Goal: Task Accomplishment & Management: Manage account settings

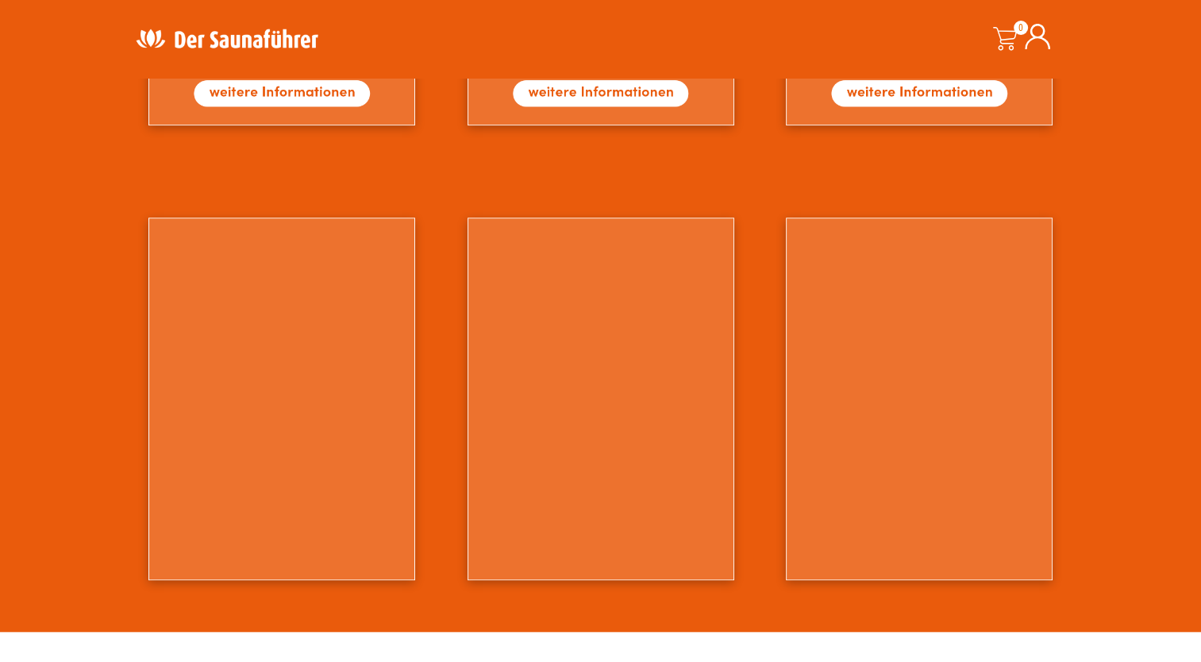
scroll to position [1429, 0]
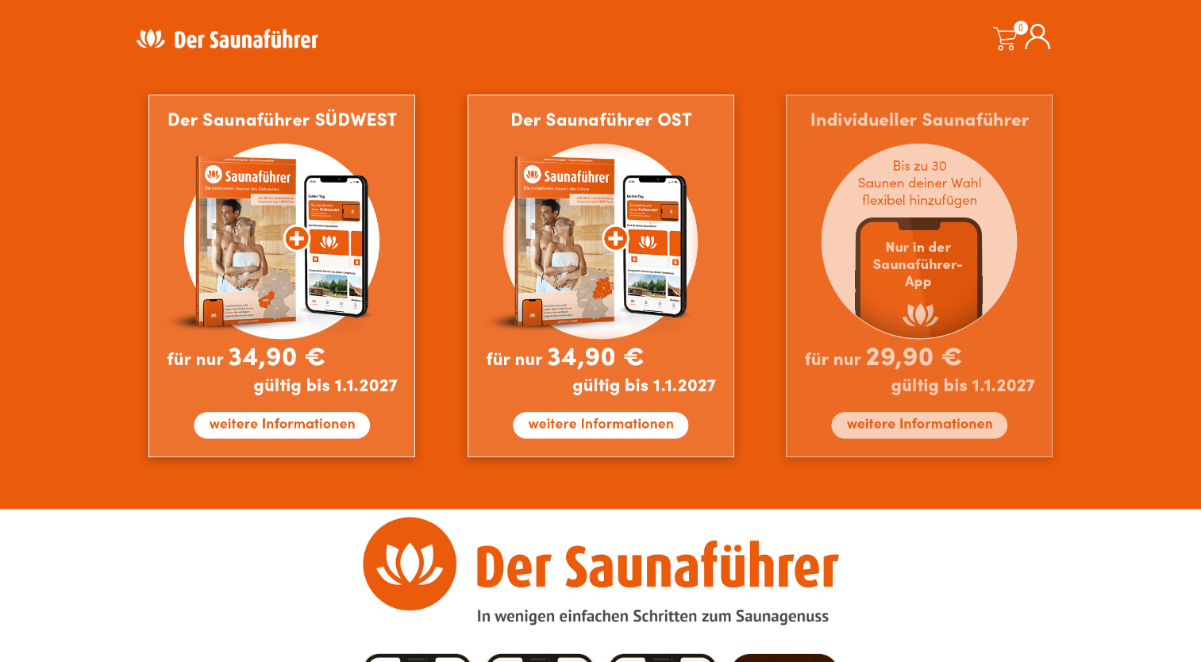
click at [908, 288] on img at bounding box center [919, 275] width 267 height 363
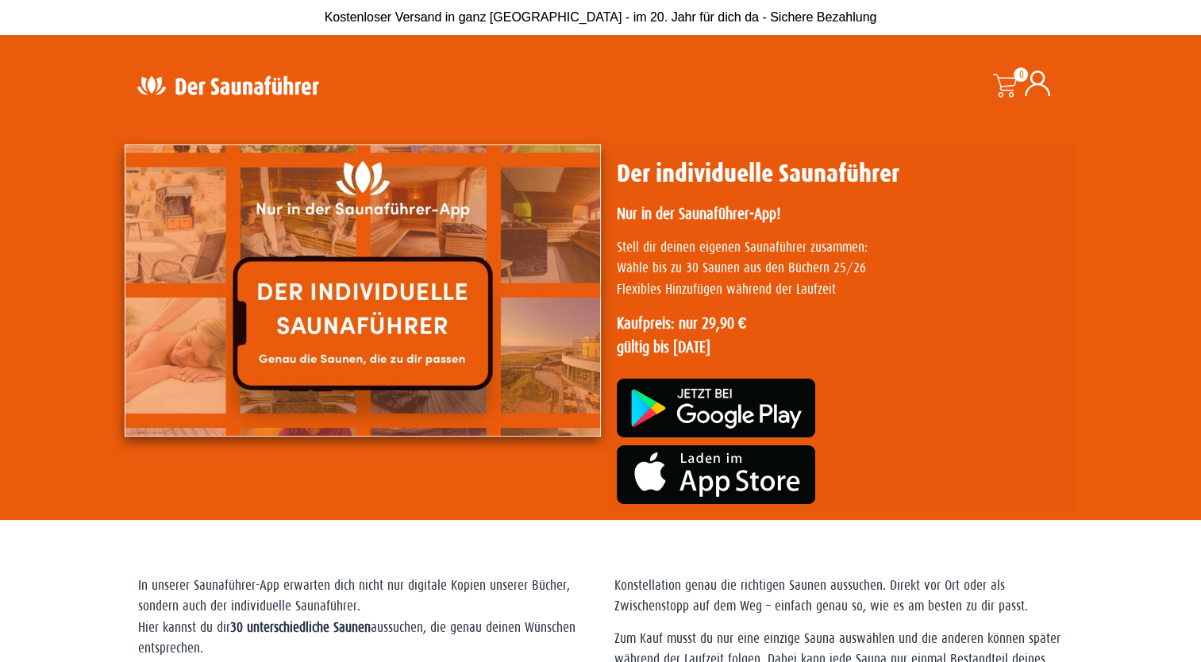
click at [1005, 84] on span at bounding box center [1005, 86] width 24 height 24
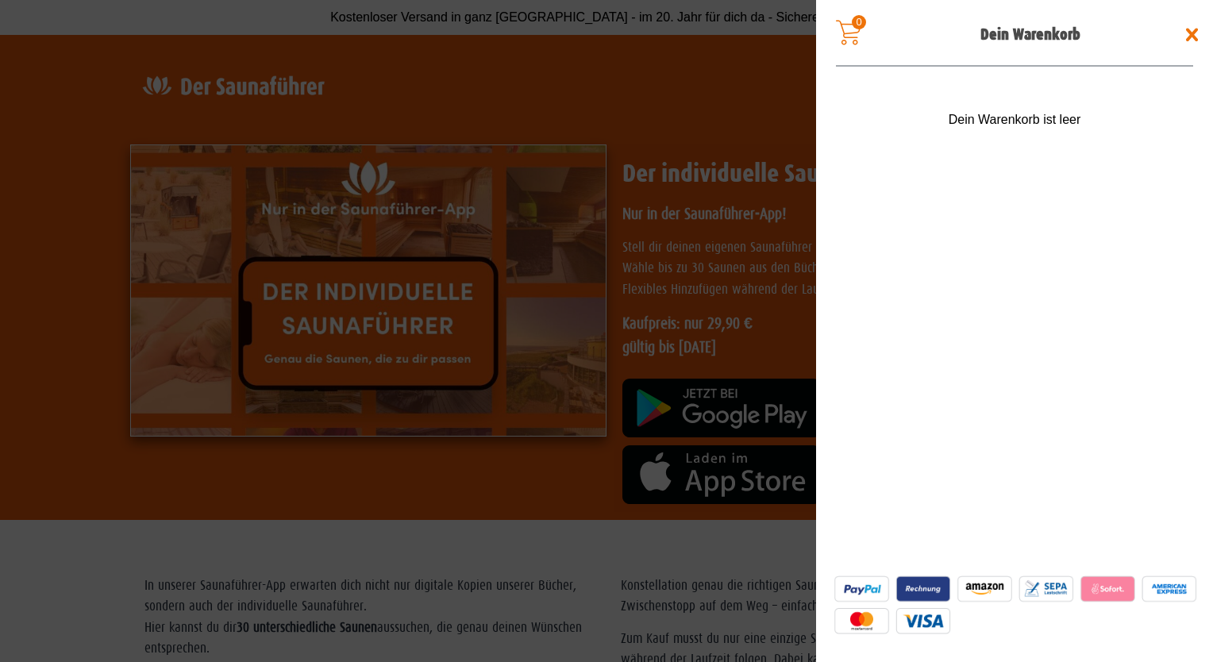
click at [1192, 33] on span at bounding box center [1192, 34] width 25 height 25
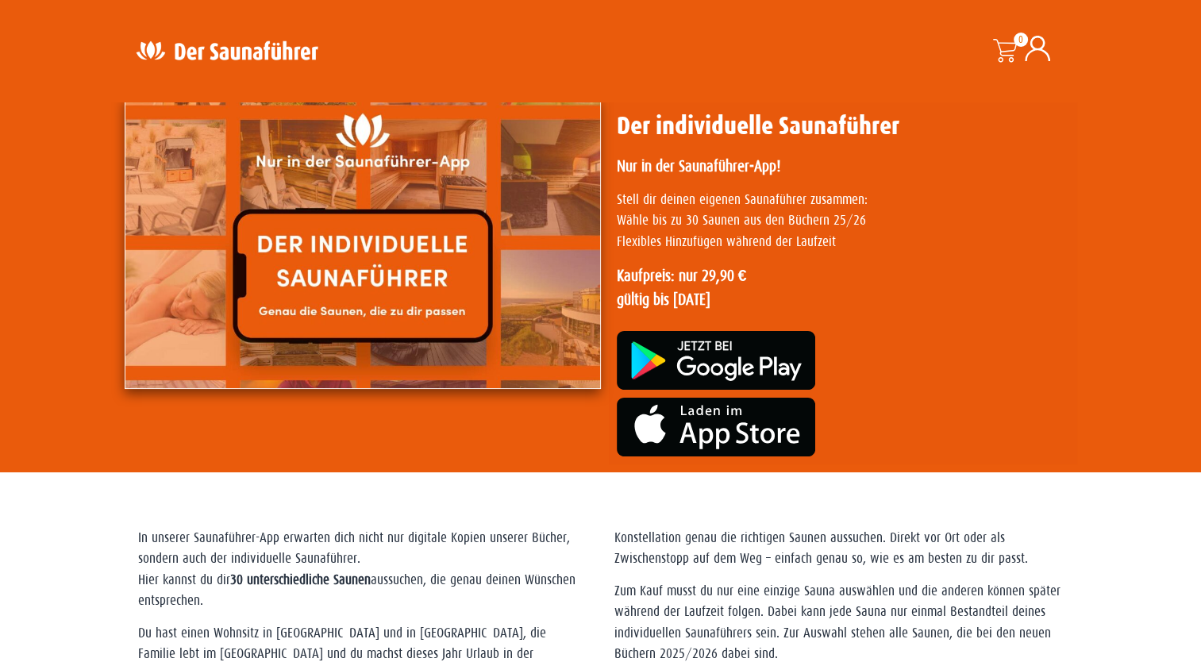
scroll to position [159, 0]
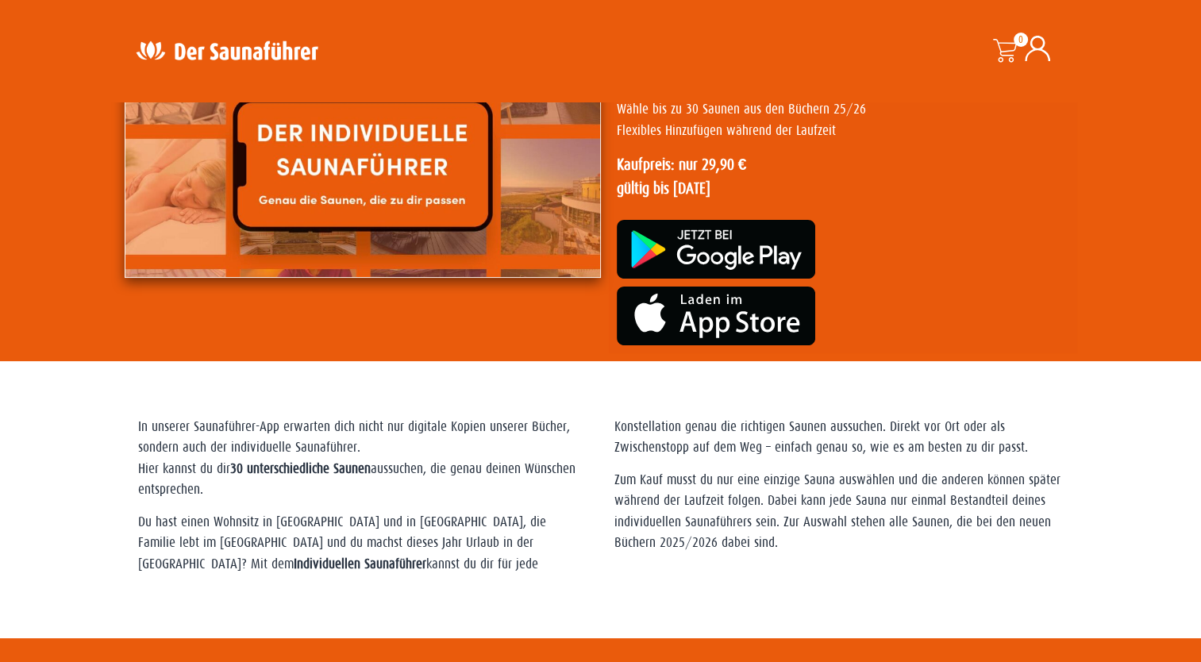
click at [1036, 52] on icon at bounding box center [1037, 48] width 25 height 25
click at [1036, 49] on icon at bounding box center [1037, 48] width 25 height 25
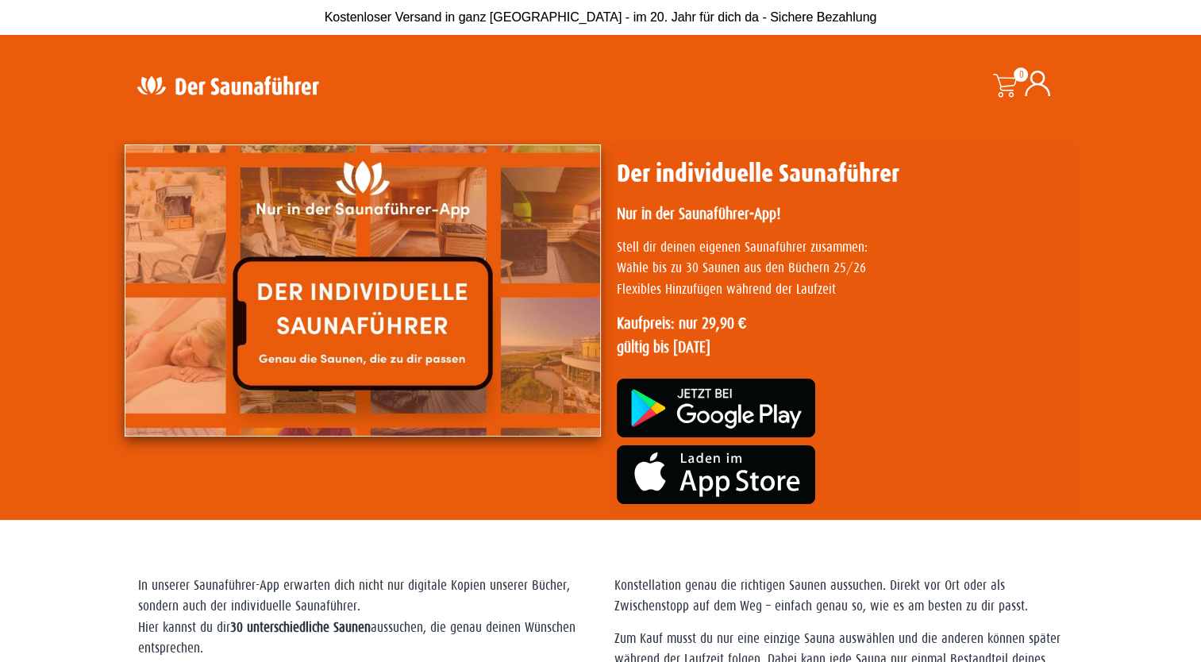
scroll to position [0, 0]
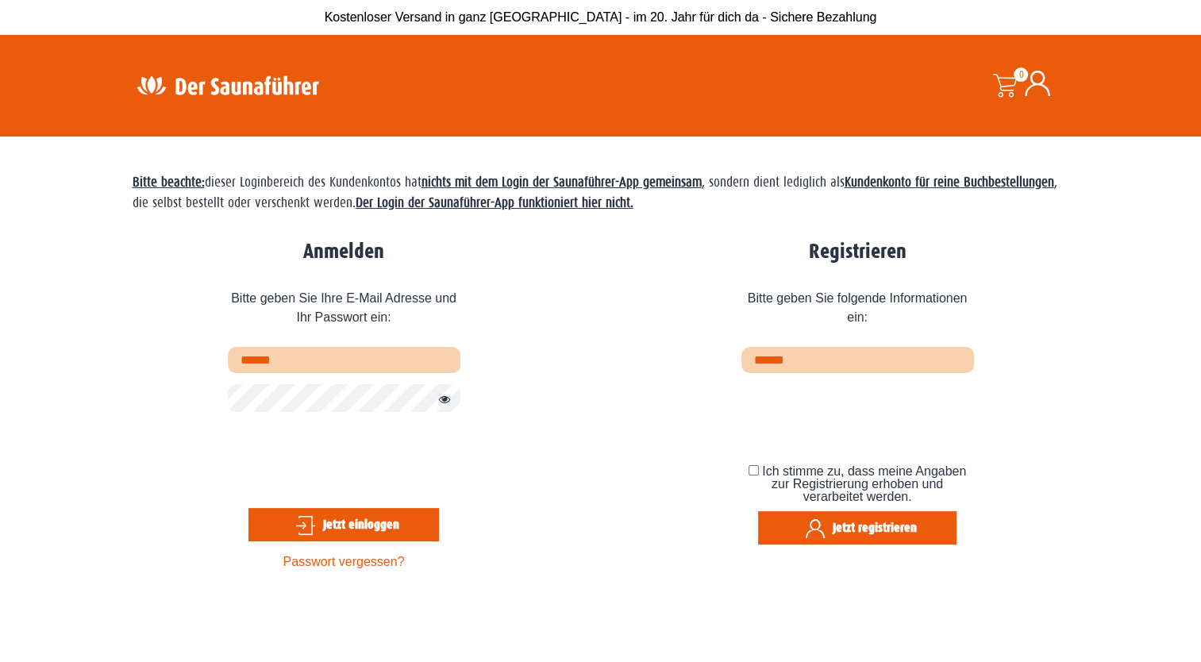
click at [322, 362] on input "text" at bounding box center [344, 360] width 233 height 26
type input "**********"
click at [776, 359] on input "email" at bounding box center [858, 360] width 233 height 26
type input "**********"
click at [815, 526] on button "Jetzt registrieren" at bounding box center [857, 527] width 199 height 33
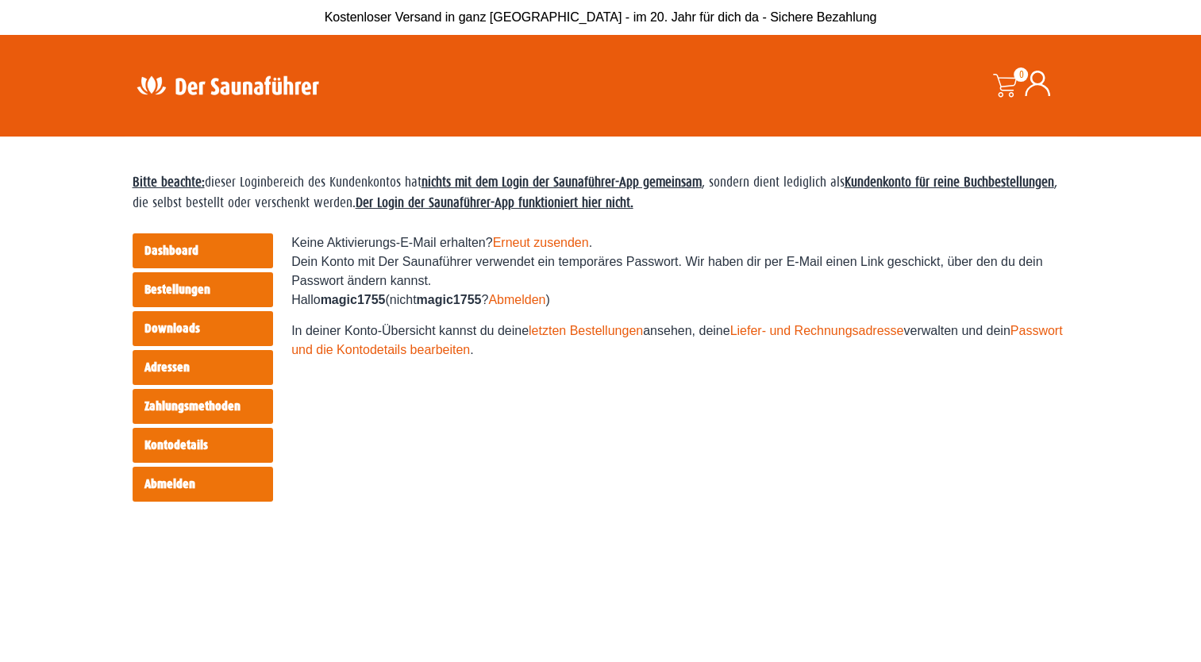
drag, startPoint x: 13, startPoint y: 296, endPoint x: 12, endPoint y: 257, distance: 38.9
click at [13, 294] on section "Bitte beachte: dieser Loginbereich des Kundenkontos hat nichts mit dem Login de…" at bounding box center [600, 468] width 1201 height 662
click at [0, 243] on html "Kostenloser Versand in ganz Deutschland - im 20. Jahr für dich da - Sichere Bez…" at bounding box center [600, 554] width 1201 height 1109
click at [164, 285] on link "Bestellungen" at bounding box center [203, 289] width 141 height 35
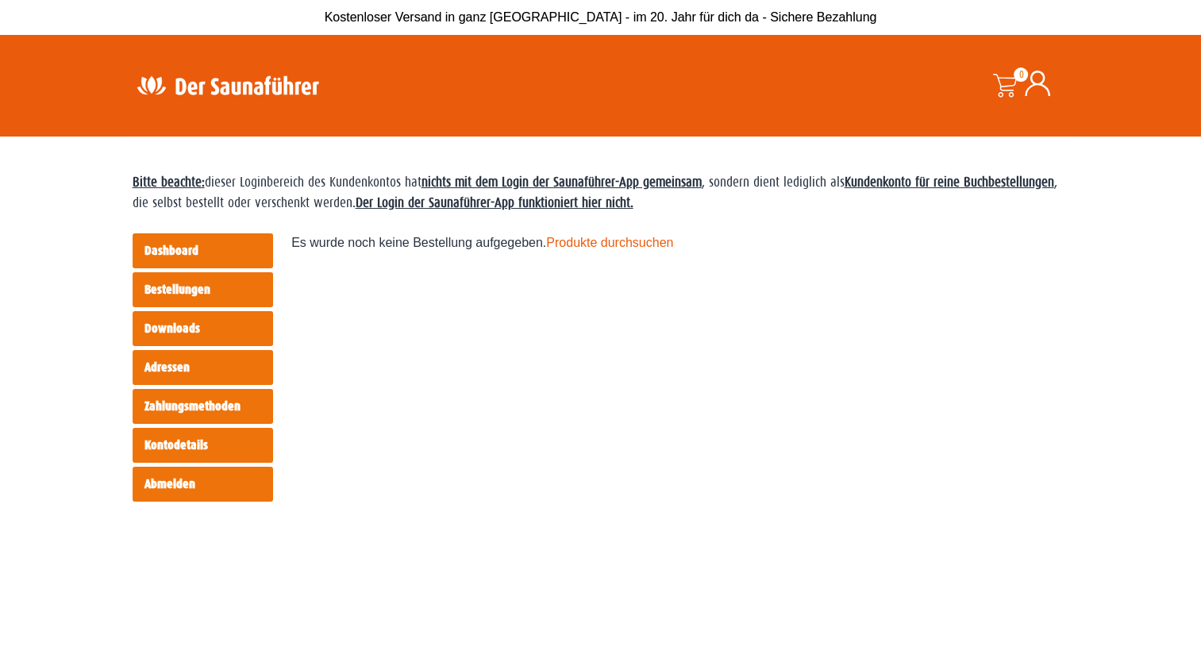
click at [600, 243] on link "Produkte durchsuchen" at bounding box center [609, 242] width 127 height 13
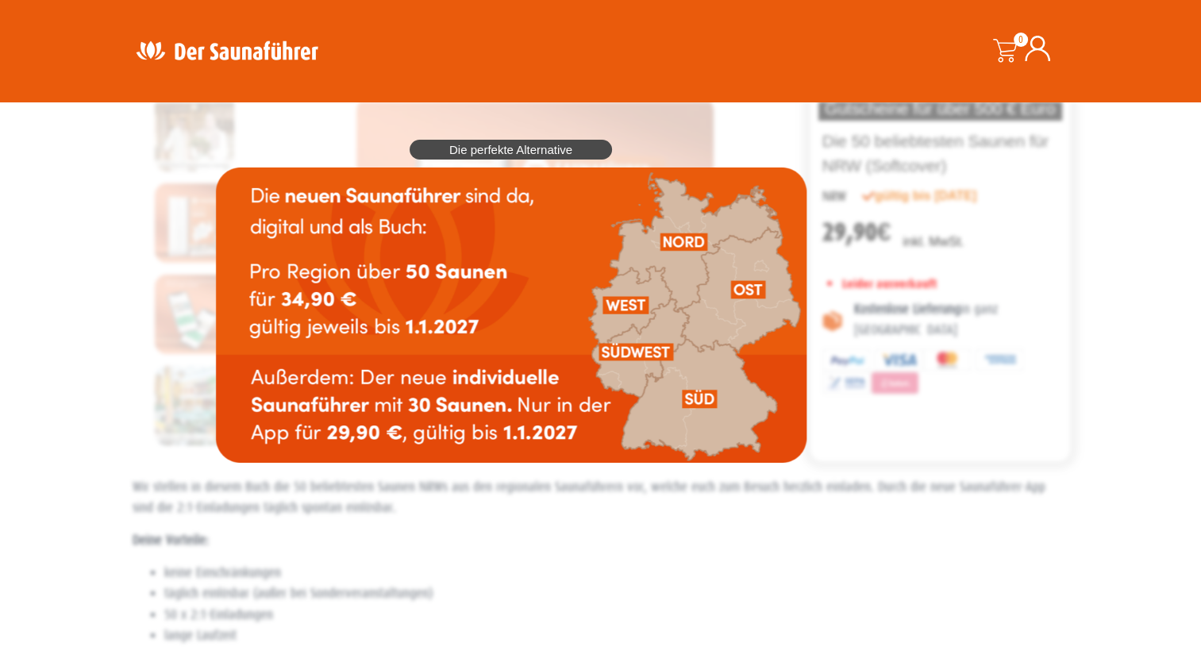
scroll to position [159, 0]
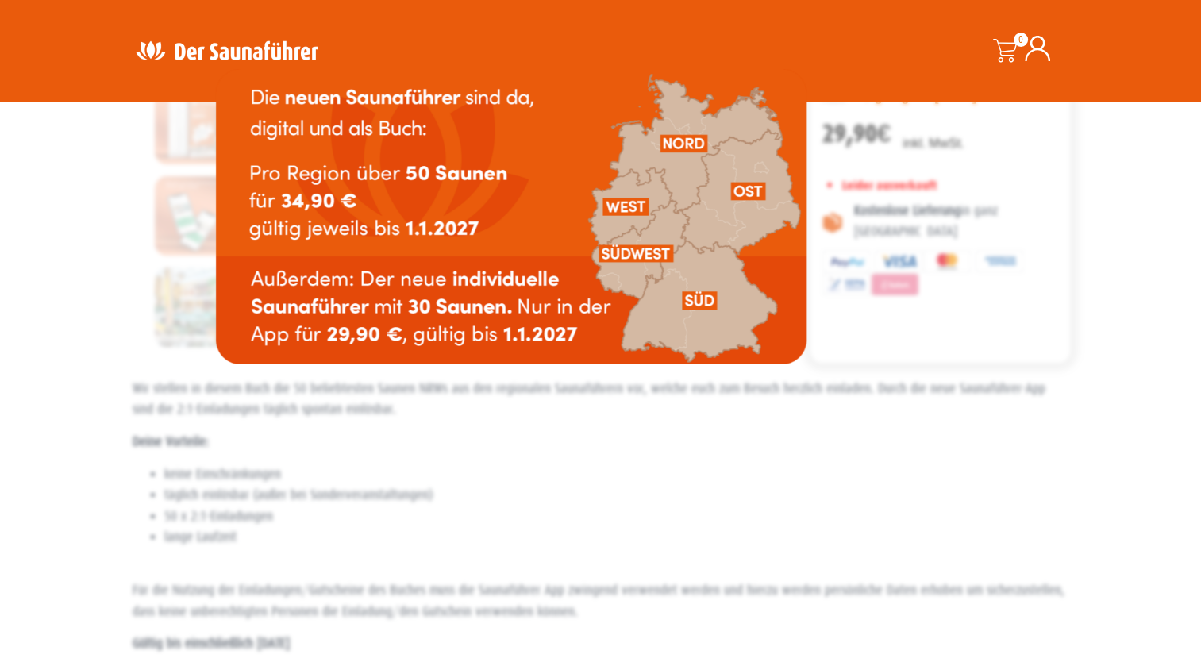
click at [472, 307] on img at bounding box center [511, 216] width 591 height 295
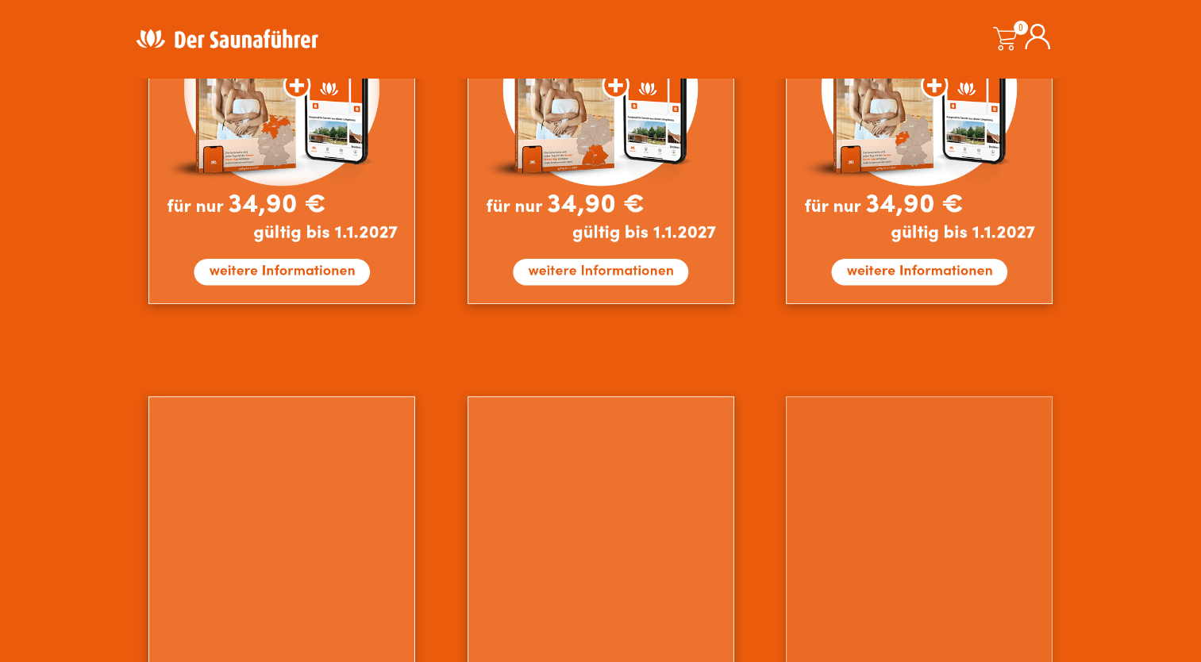
scroll to position [1270, 0]
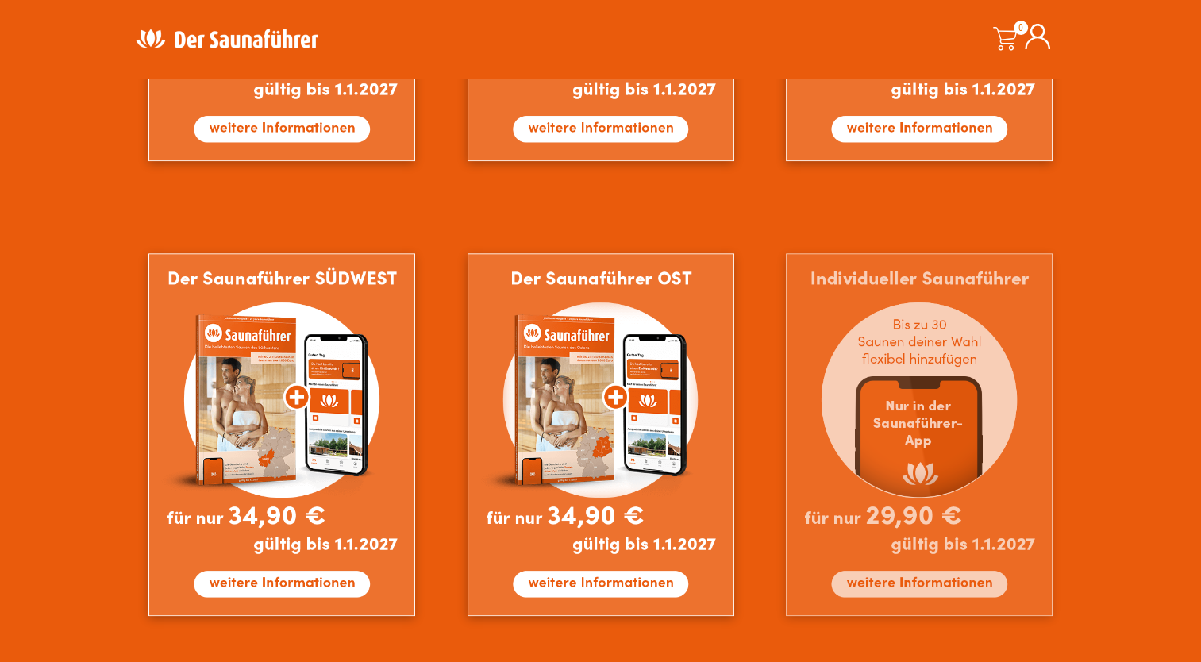
click at [904, 461] on img at bounding box center [919, 434] width 267 height 363
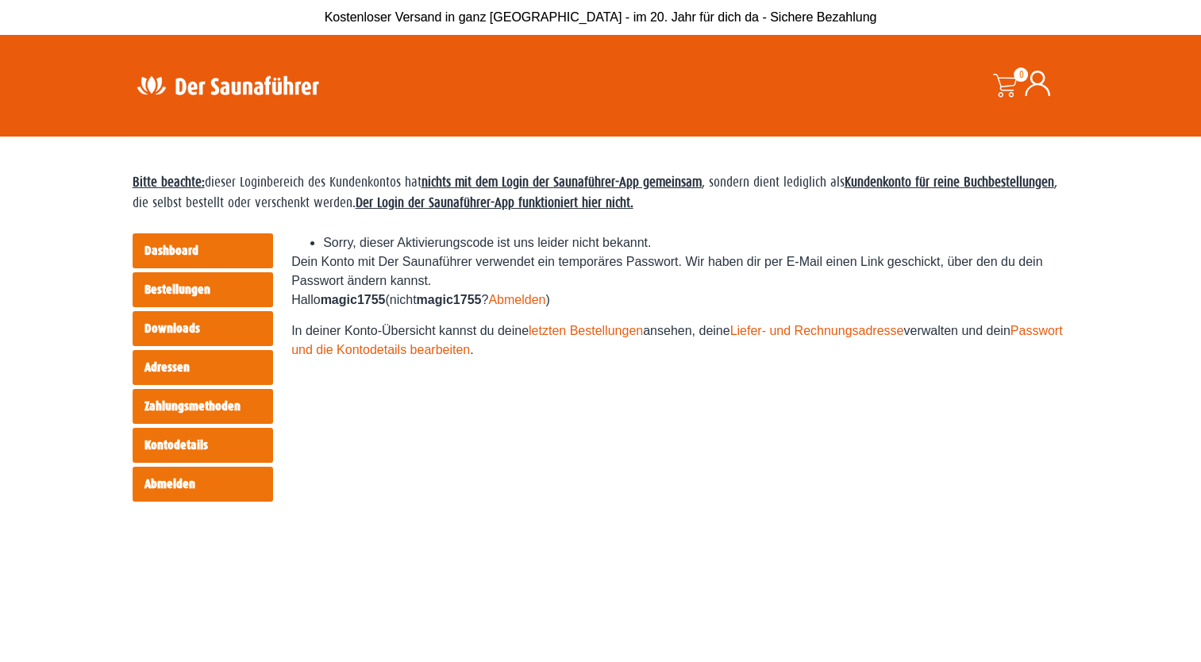
click at [832, 333] on link "Liefer- und Rechnungsadresse" at bounding box center [817, 330] width 174 height 13
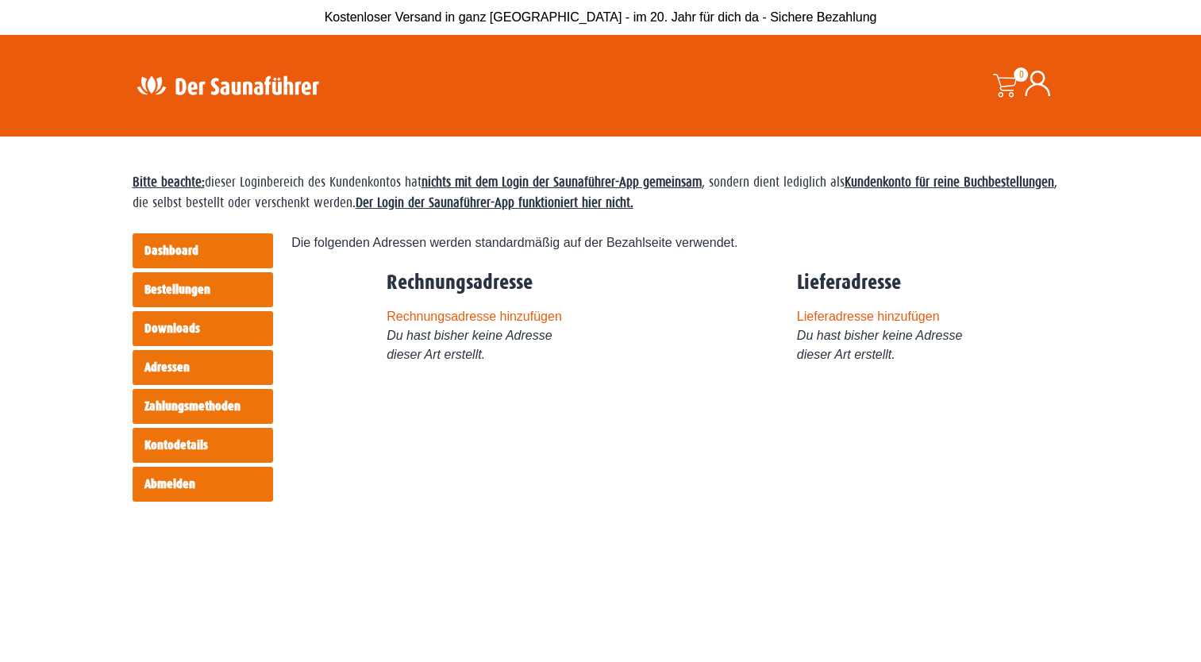
click at [185, 247] on link "Dashboard" at bounding box center [203, 250] width 141 height 35
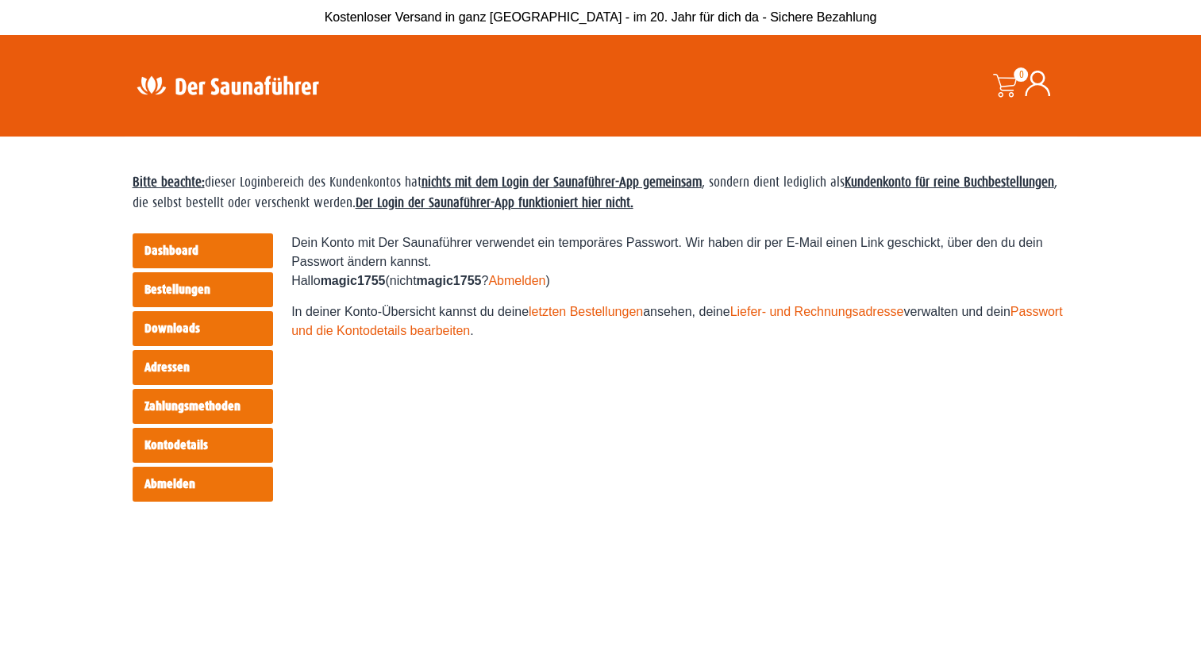
click at [179, 365] on link "Adressen" at bounding box center [203, 367] width 141 height 35
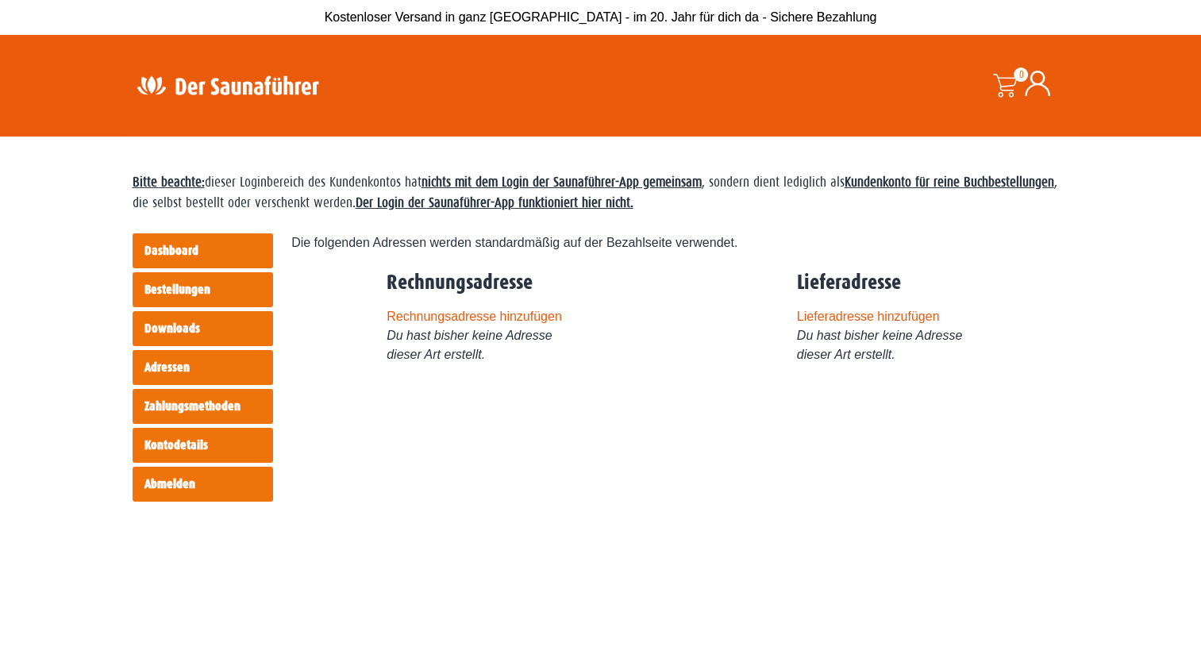
click at [464, 313] on link "Rechnungsadresse hinzufügen" at bounding box center [474, 316] width 175 height 13
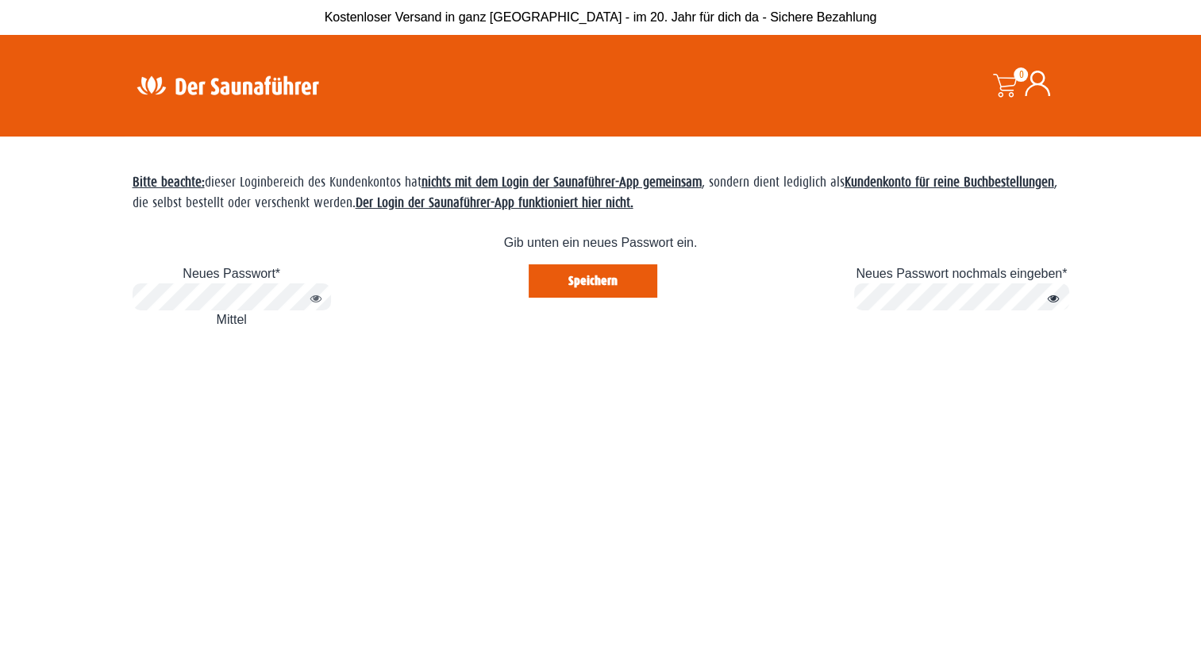
click at [314, 300] on button "Passwort anzeigen" at bounding box center [312, 299] width 21 height 19
click at [1050, 297] on button "Passwort anzeigen" at bounding box center [1049, 299] width 21 height 19
click at [575, 284] on button "Speichern" at bounding box center [593, 280] width 129 height 33
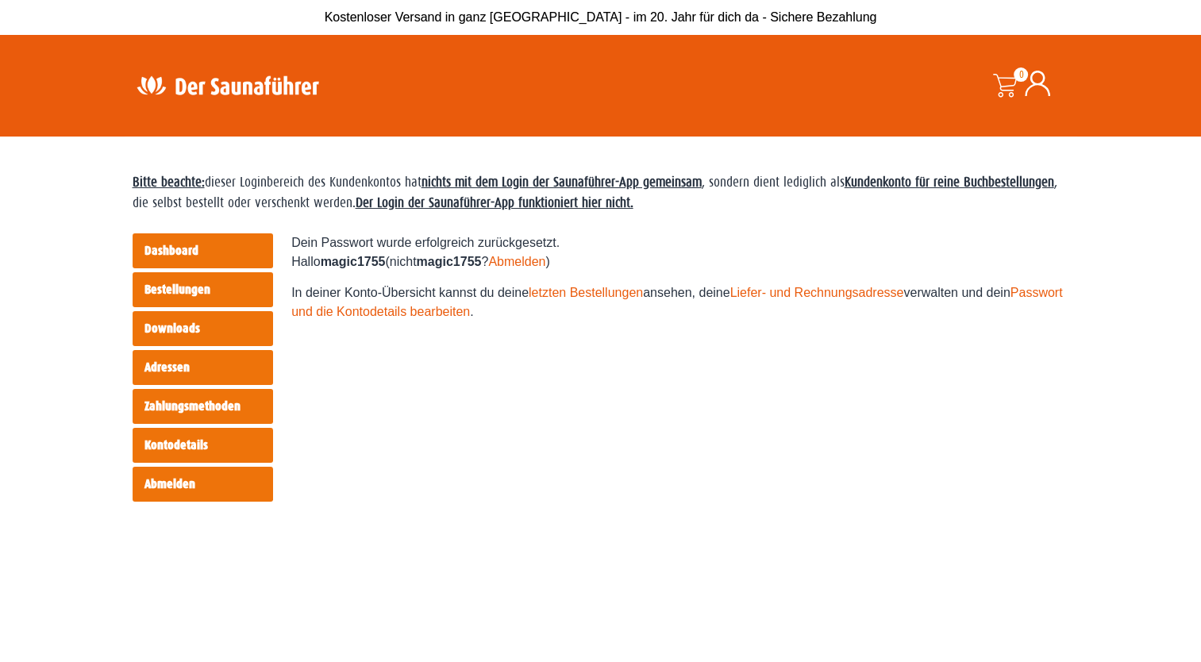
click at [174, 291] on link "Bestellungen" at bounding box center [203, 289] width 141 height 35
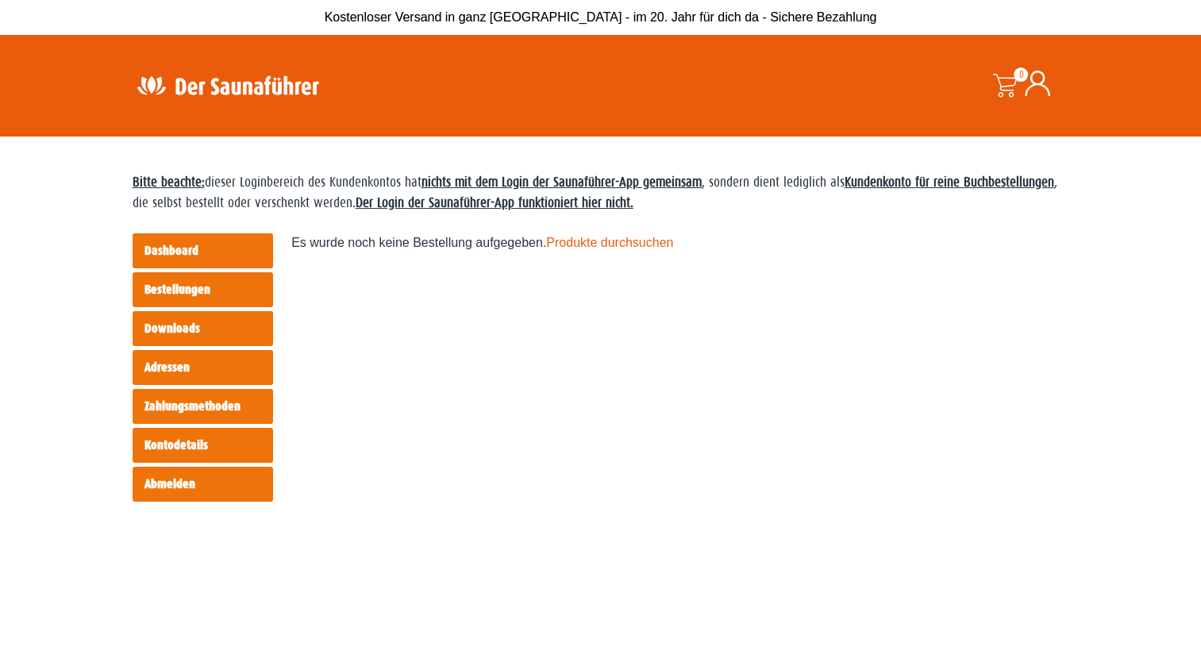
click at [158, 254] on link "Dashboard" at bounding box center [203, 250] width 141 height 35
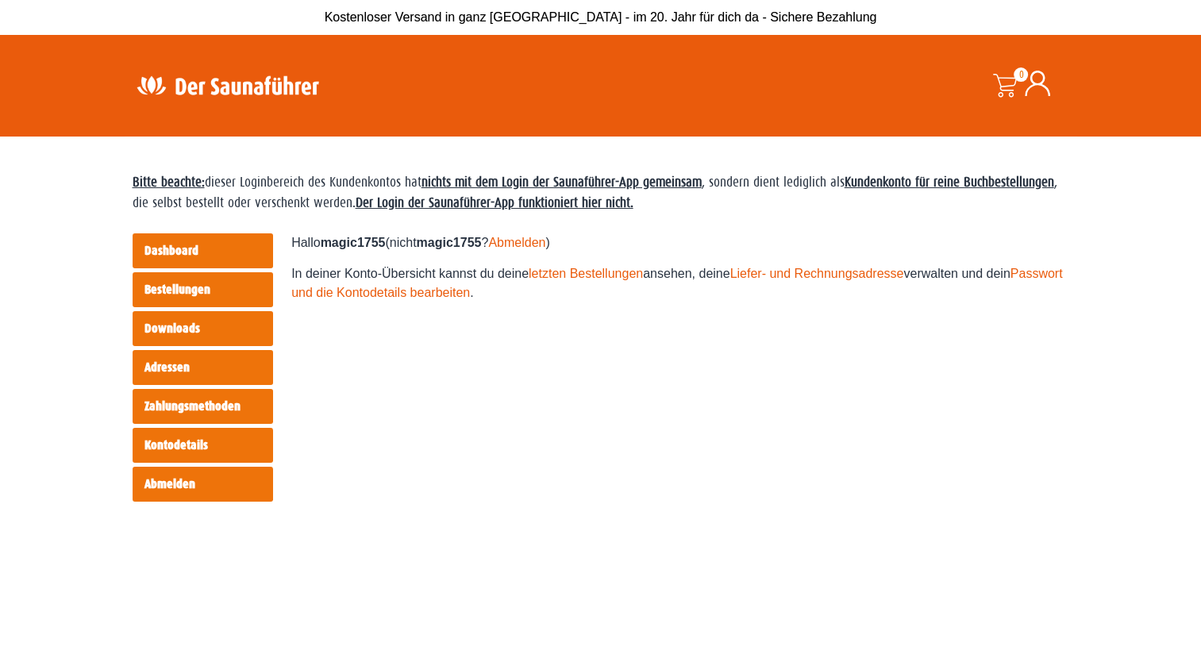
click at [170, 250] on link "Dashboard" at bounding box center [203, 250] width 141 height 35
click at [276, 87] on img at bounding box center [228, 85] width 206 height 31
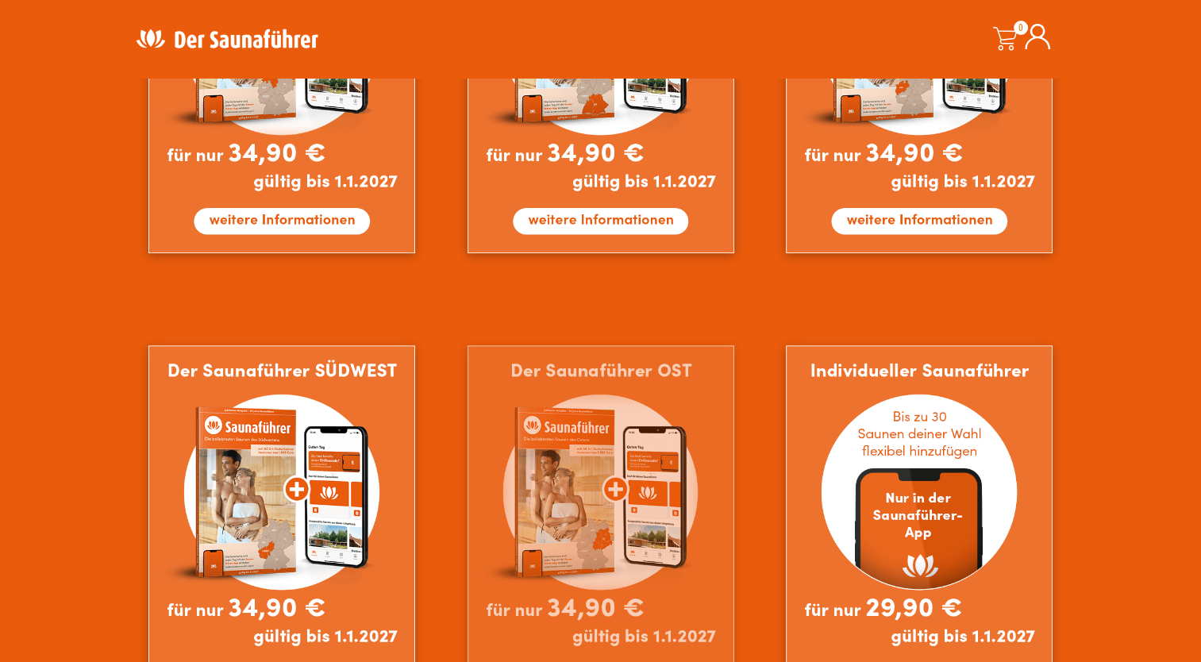
scroll to position [1350, 0]
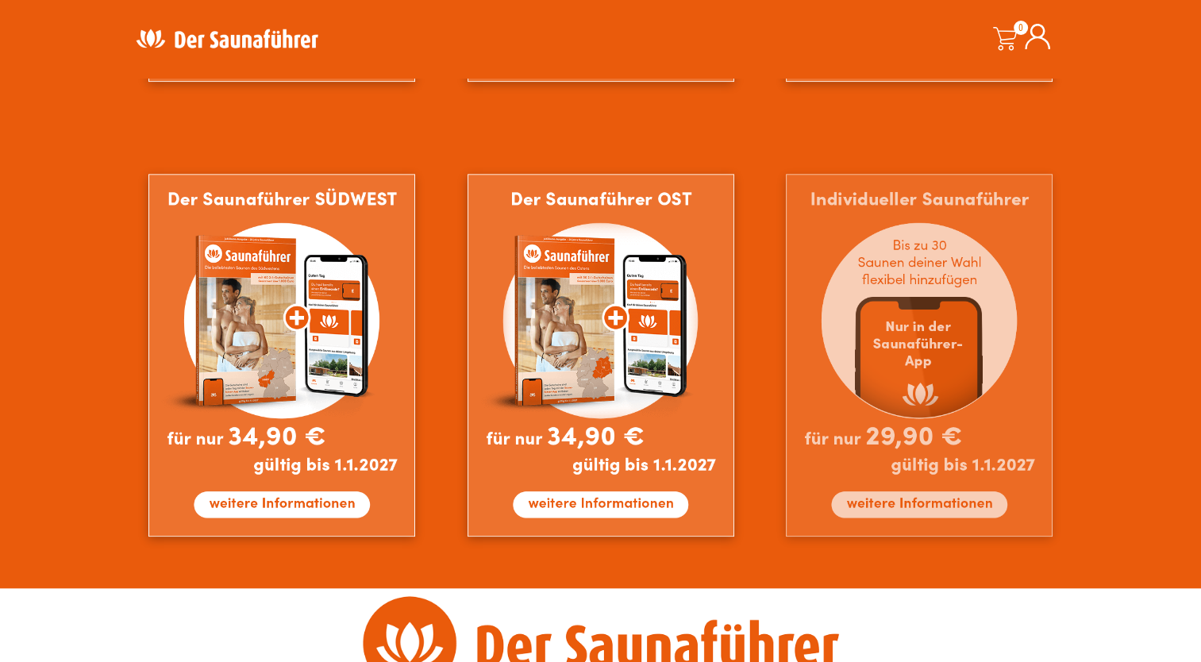
click at [908, 508] on img at bounding box center [919, 355] width 267 height 363
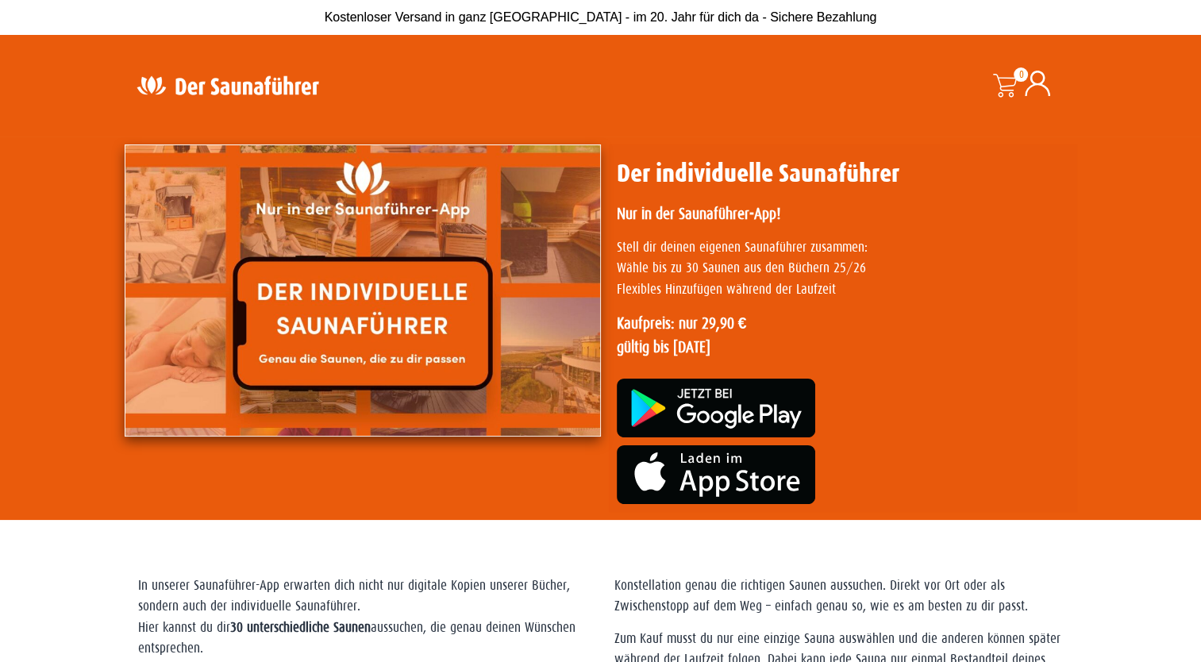
click at [1008, 80] on span at bounding box center [1005, 86] width 24 height 24
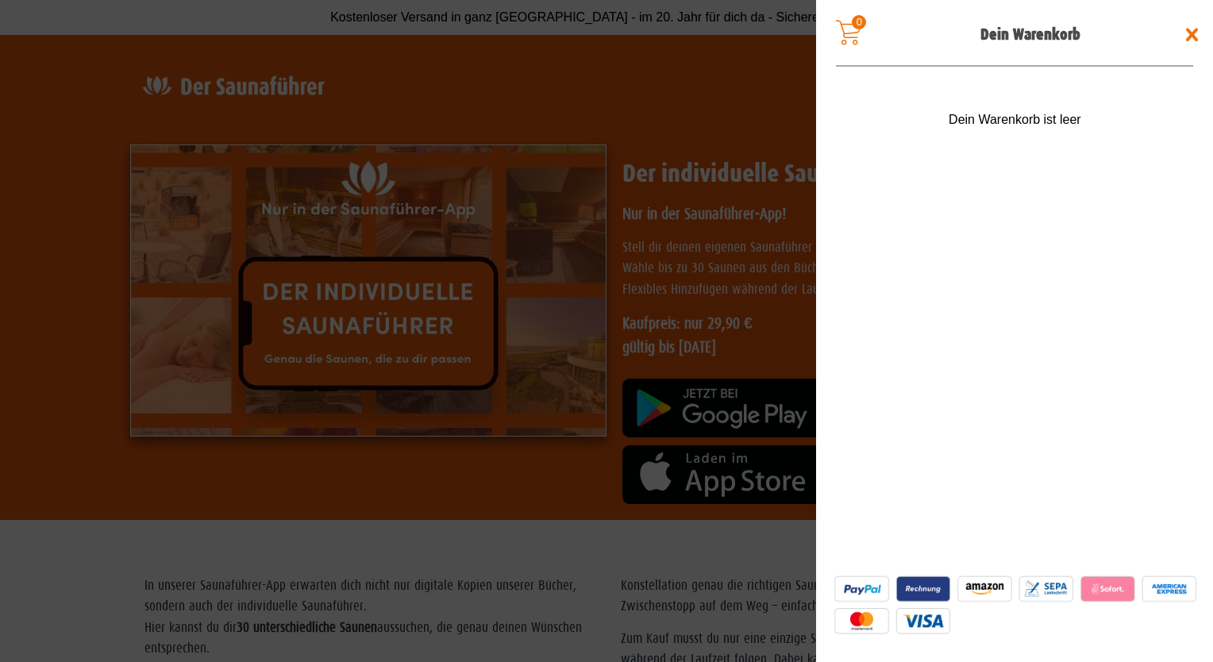
click at [1191, 28] on span at bounding box center [1192, 34] width 25 height 25
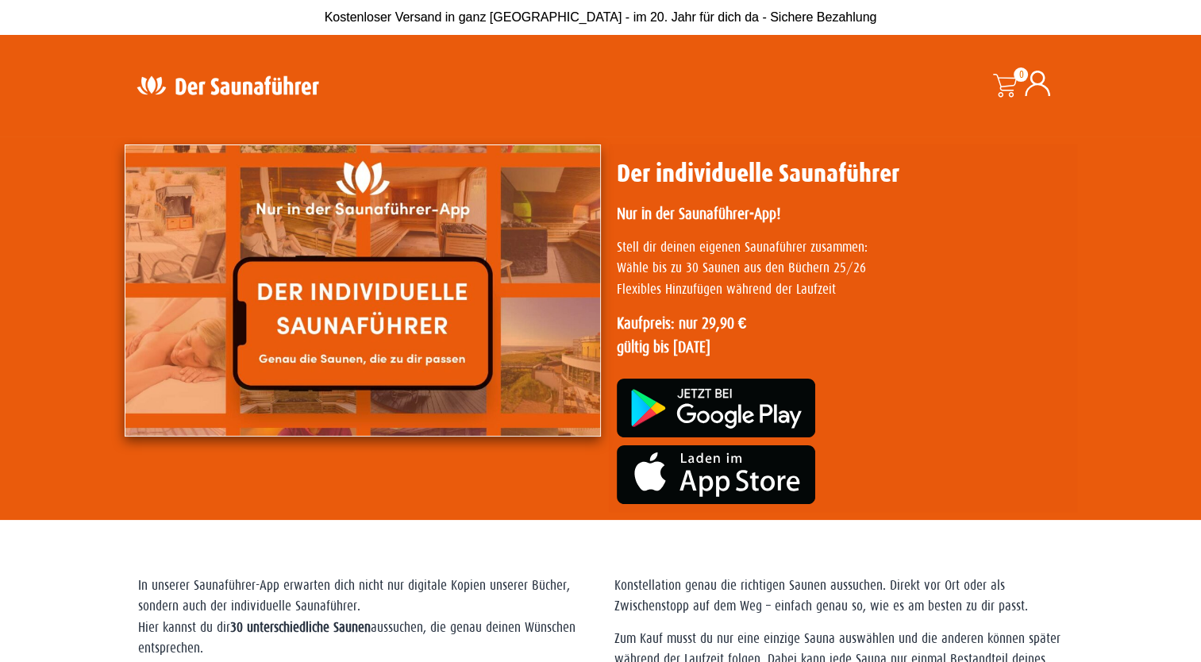
click at [1042, 83] on icon at bounding box center [1037, 83] width 25 height 25
click at [1037, 84] on icon at bounding box center [1037, 83] width 25 height 25
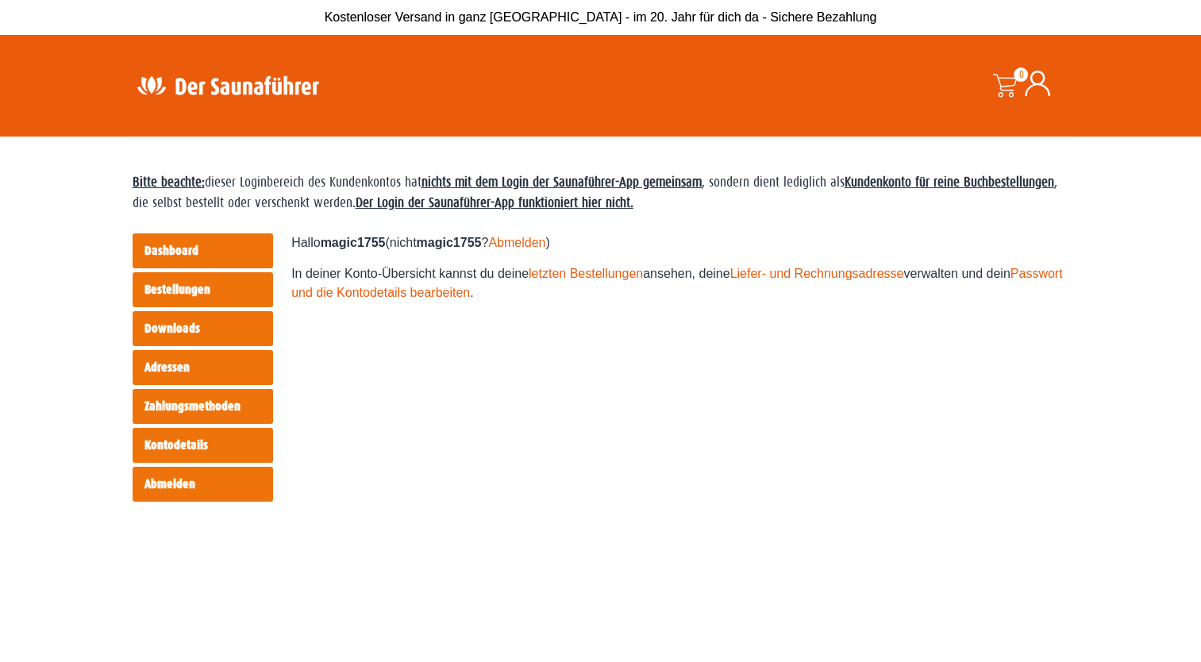
click at [172, 326] on link "Downloads" at bounding box center [203, 328] width 141 height 35
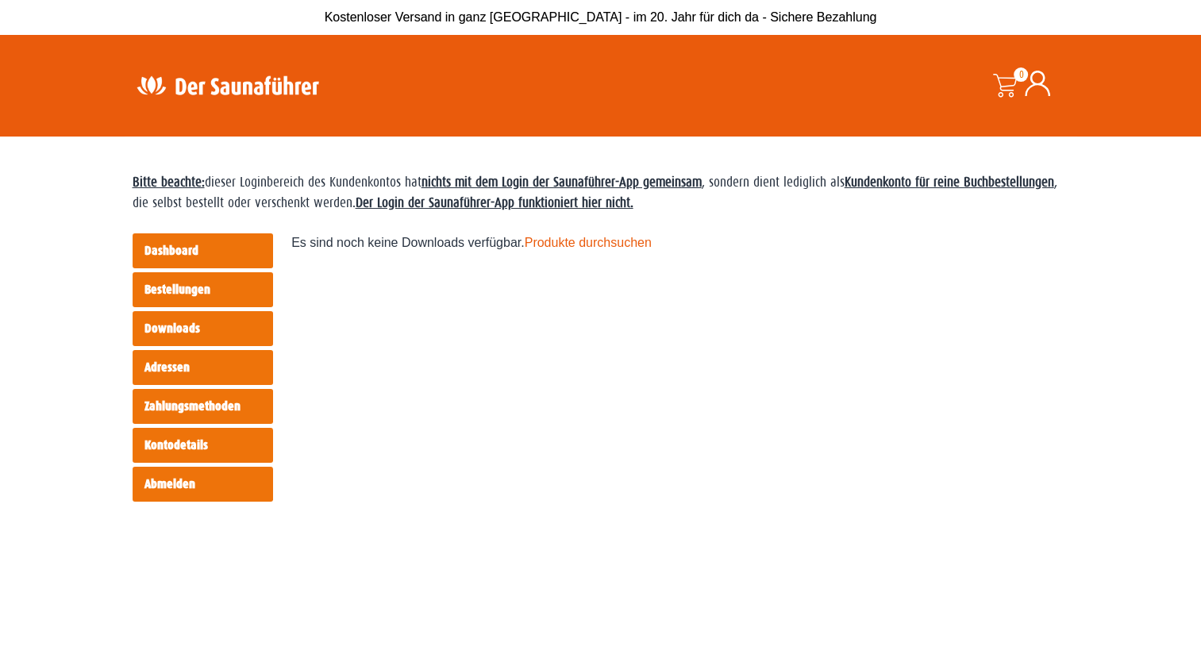
click at [181, 291] on link "Bestellungen" at bounding box center [203, 289] width 141 height 35
click at [187, 250] on link "Dashboard" at bounding box center [203, 250] width 141 height 35
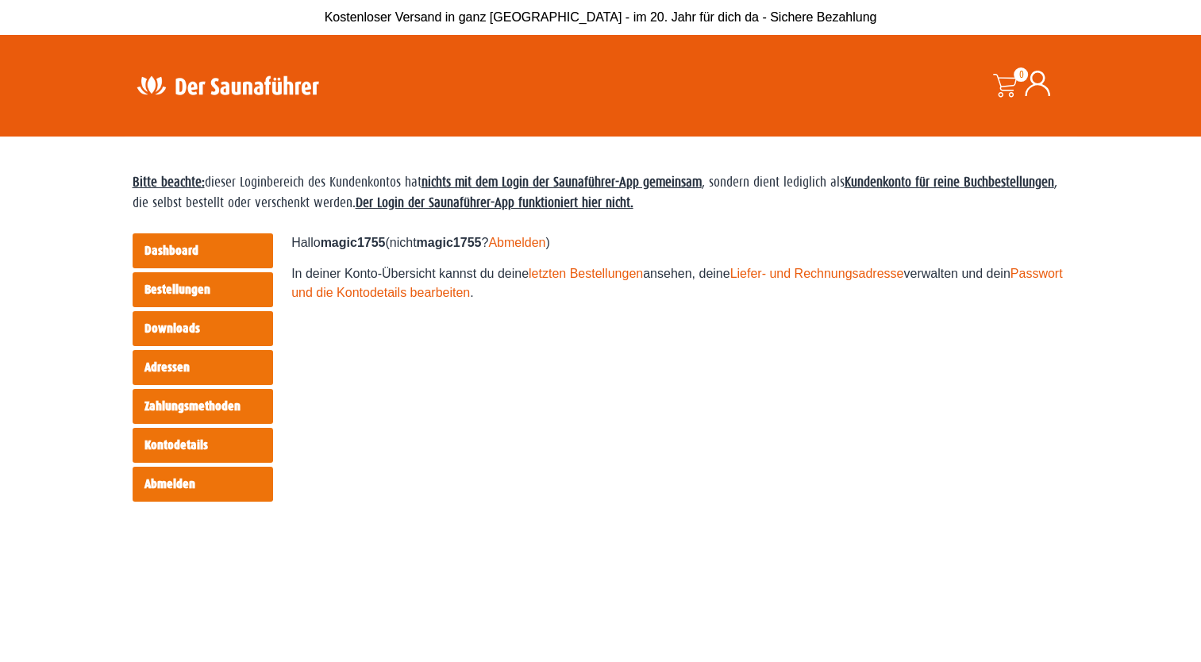
click at [175, 251] on link "Dashboard" at bounding box center [203, 250] width 141 height 35
click at [245, 88] on img at bounding box center [228, 85] width 206 height 31
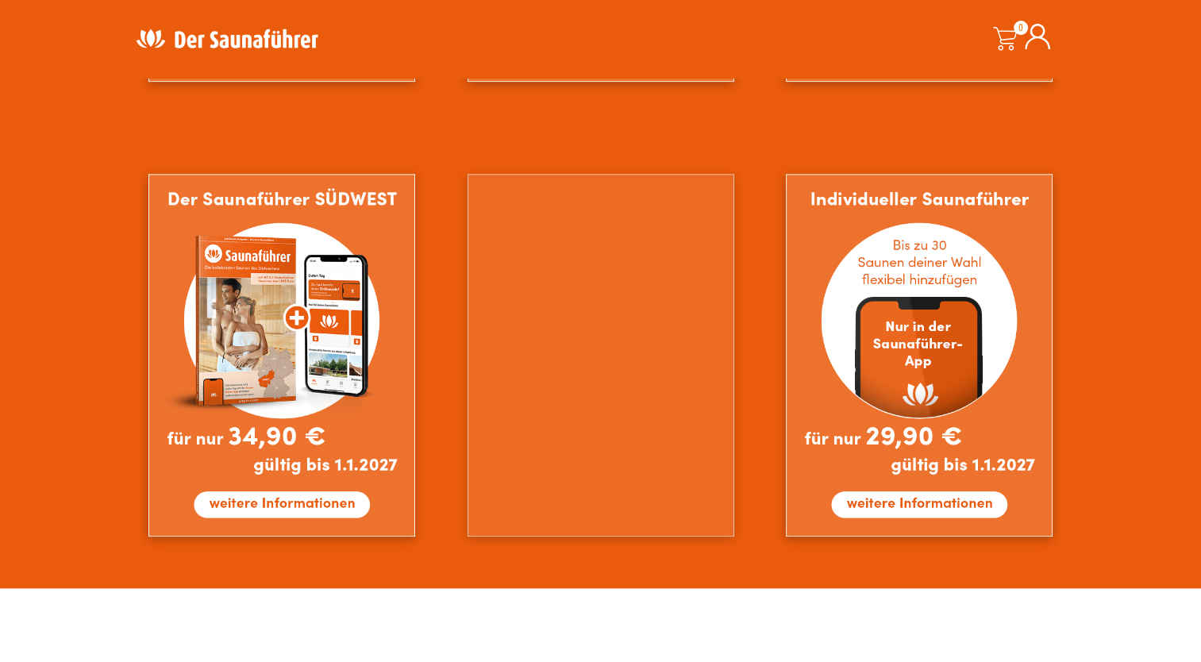
scroll to position [1429, 0]
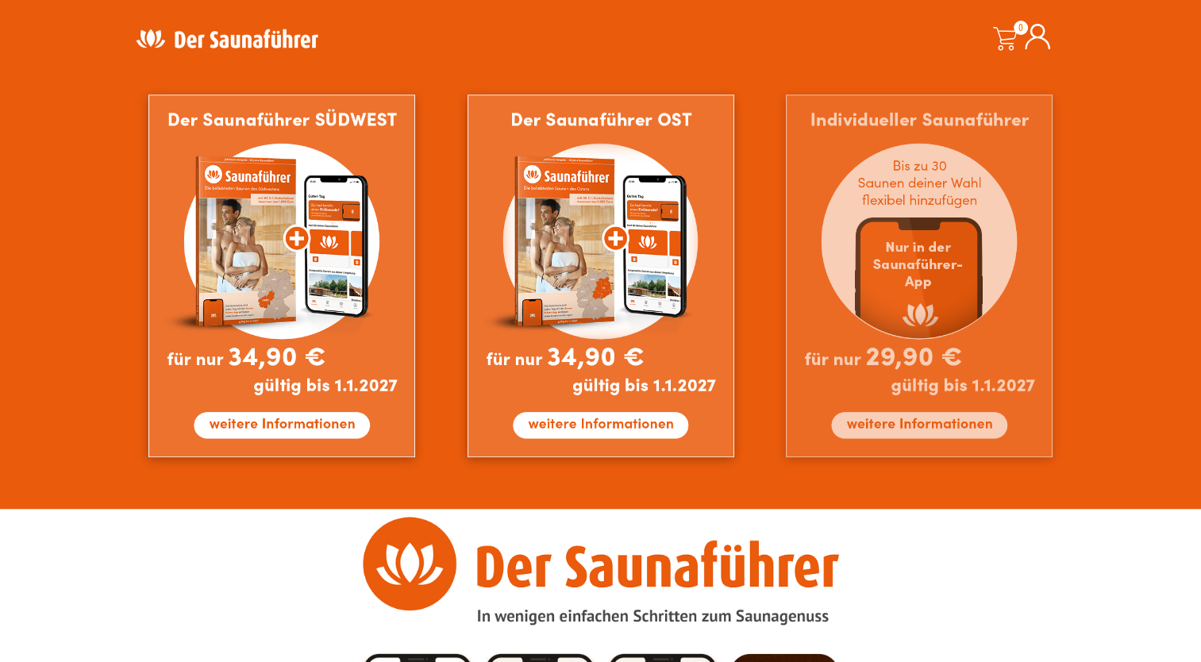
click at [905, 424] on img at bounding box center [919, 275] width 267 height 363
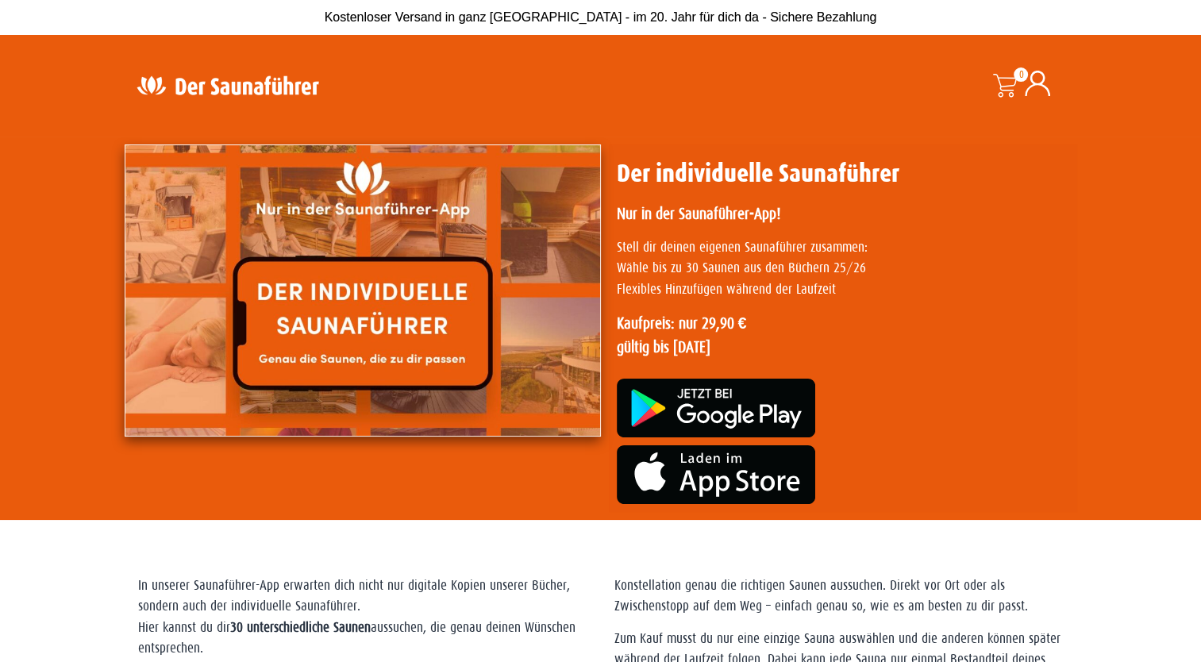
click at [373, 341] on img at bounding box center [363, 291] width 476 height 292
click at [1001, 82] on span at bounding box center [1005, 86] width 24 height 24
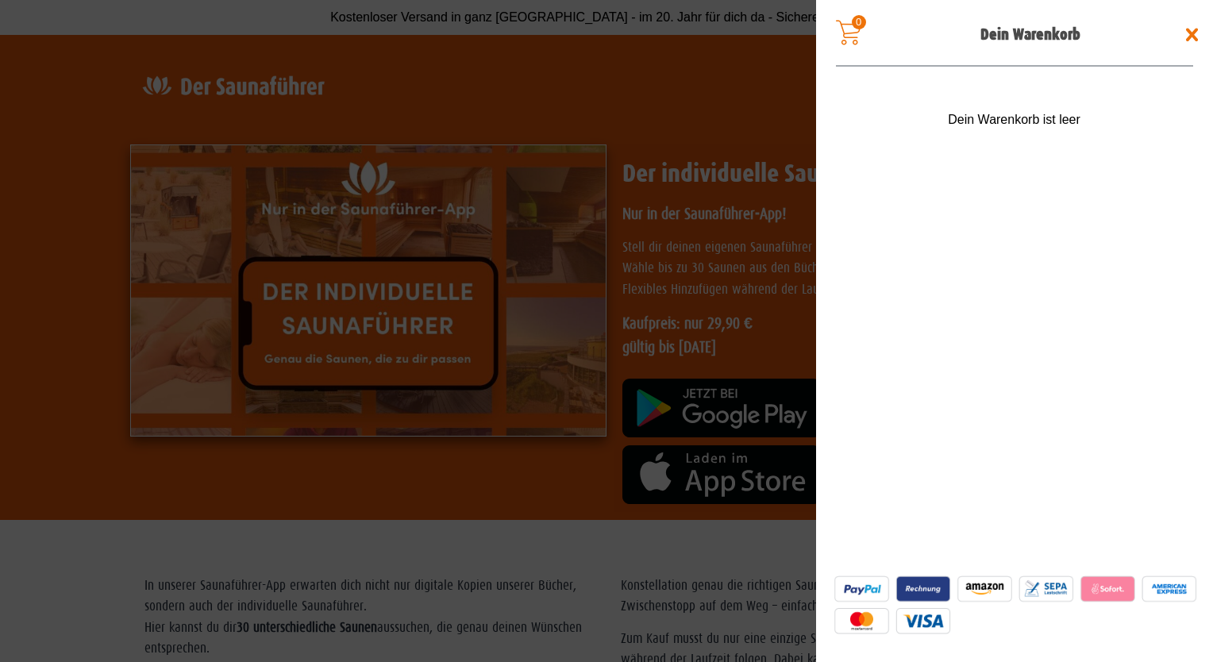
click at [1194, 26] on span at bounding box center [1192, 34] width 25 height 25
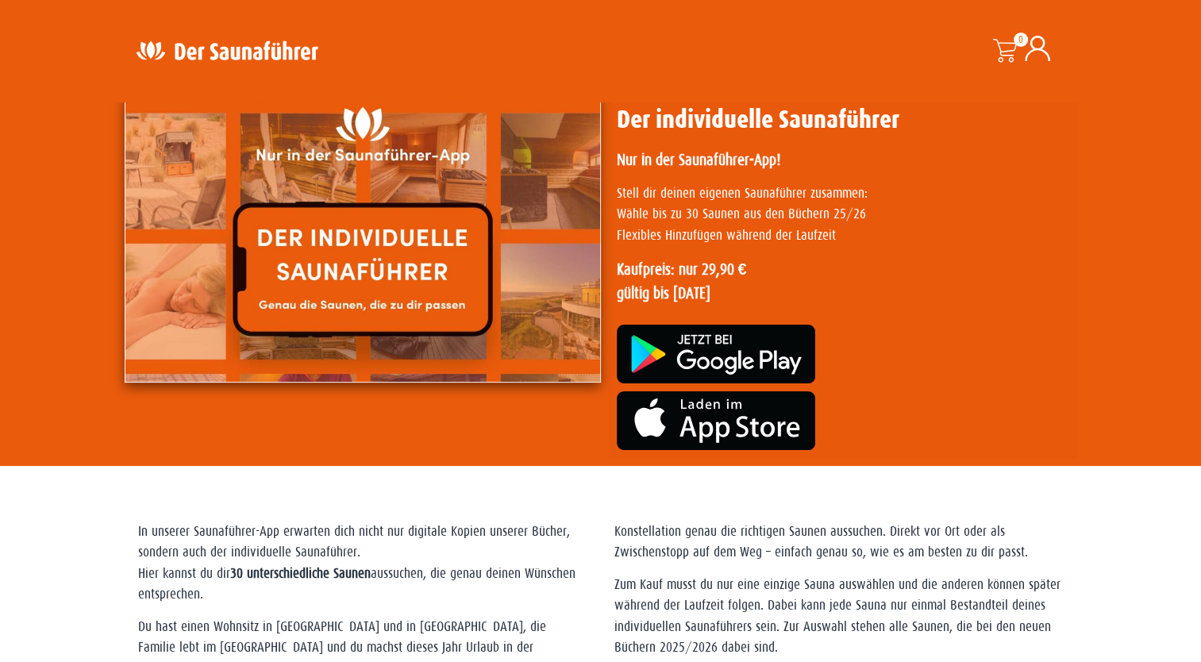
scroll to position [79, 0]
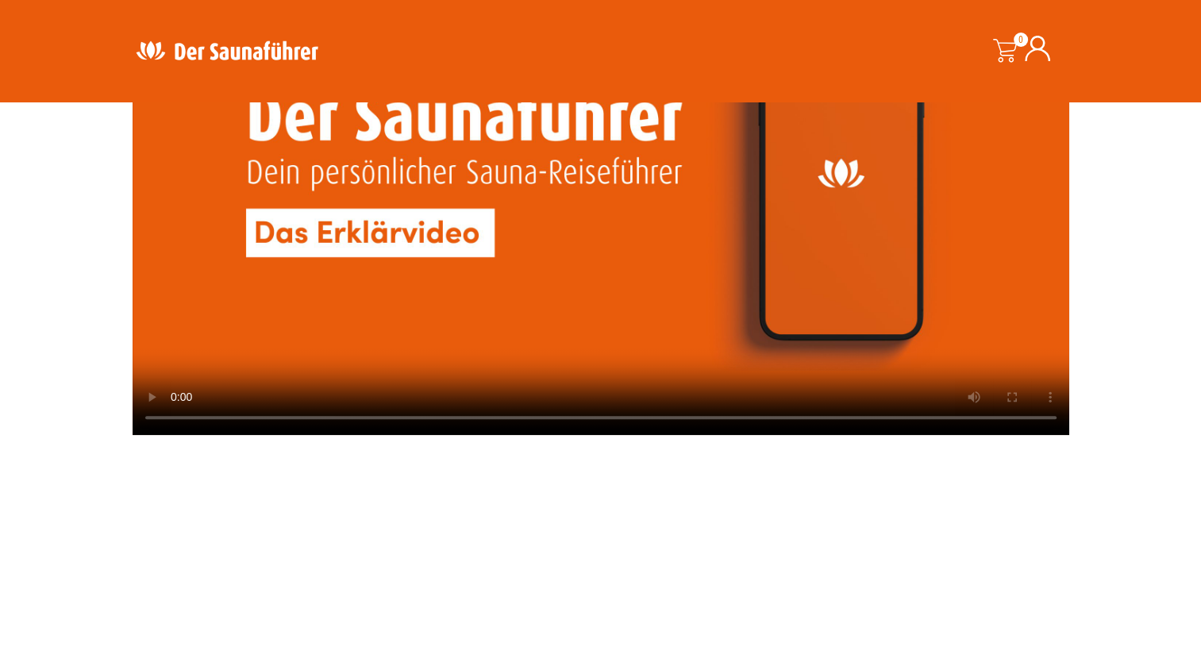
scroll to position [1426, 0]
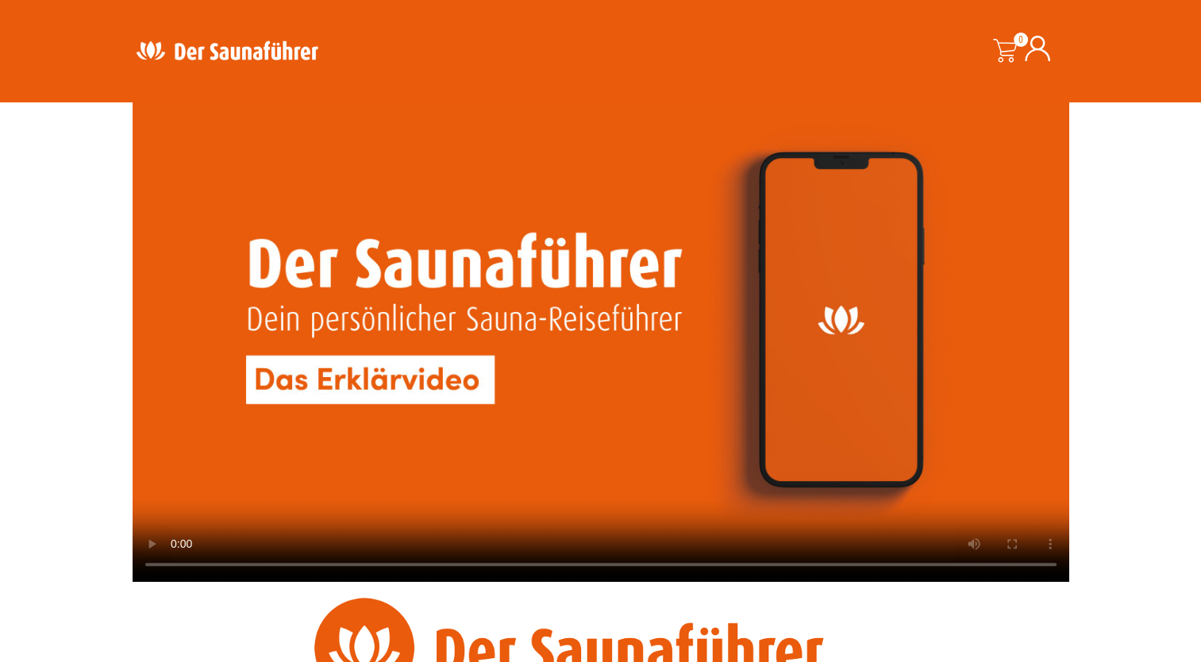
scroll to position [1347, 0]
